Goal: Communication & Community: Answer question/provide support

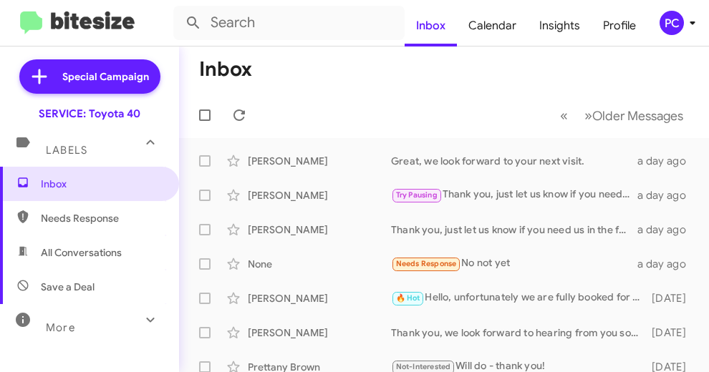
click at [90, 219] on span "Needs Response" at bounding box center [102, 218] width 122 height 14
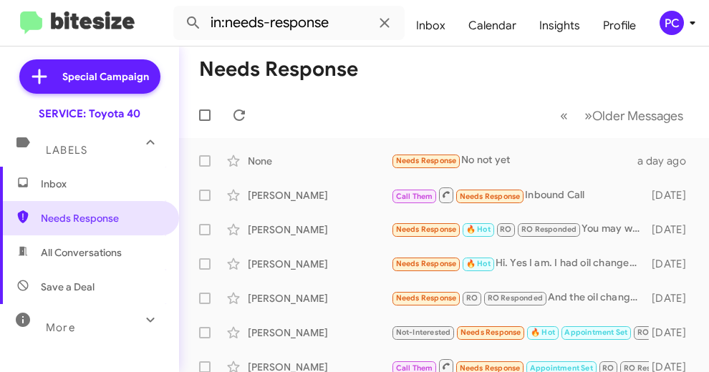
click at [82, 249] on span "All Conversations" at bounding box center [81, 253] width 81 height 14
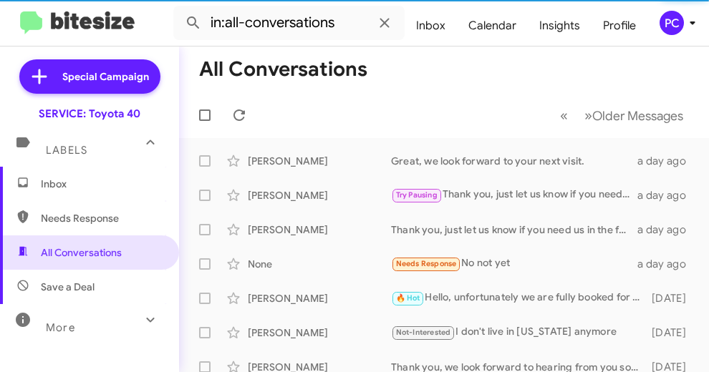
click at [79, 286] on span "Save a Deal" at bounding box center [68, 287] width 54 height 14
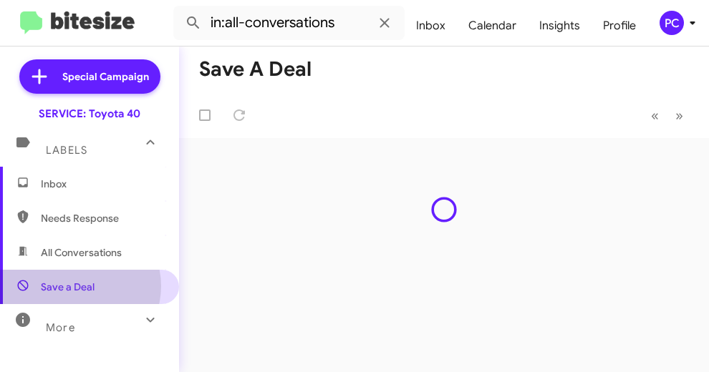
type input "in:not-interested"
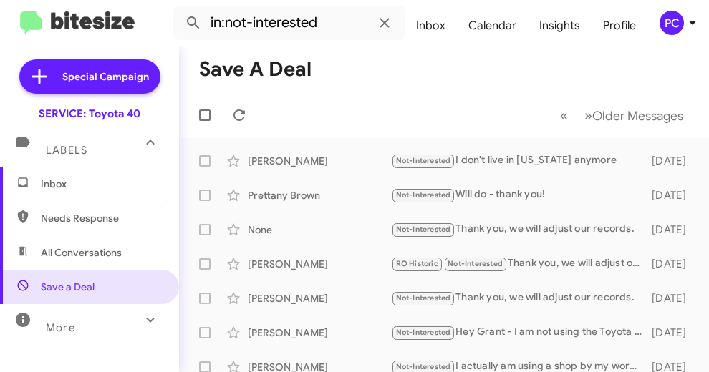
click at [60, 180] on span "Inbox" at bounding box center [102, 184] width 122 height 14
